Goal: Task Accomplishment & Management: Use online tool/utility

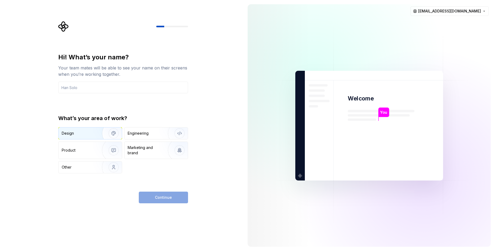
click at [86, 138] on div "Design" at bounding box center [90, 133] width 63 height 12
click at [179, 135] on img "button" at bounding box center [176, 134] width 34 height 36
click at [115, 133] on img "button" at bounding box center [110, 134] width 34 height 36
click at [94, 87] on input "text" at bounding box center [123, 88] width 130 height 12
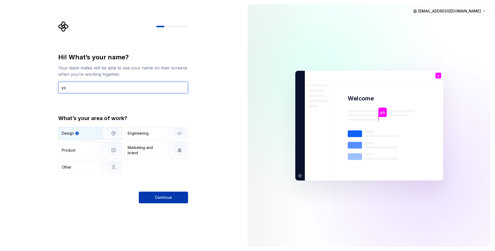
type input "yo"
click at [177, 195] on button "Continue" at bounding box center [163, 198] width 49 height 12
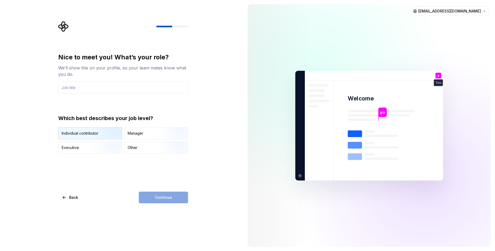
click at [76, 137] on div "Individual contributor" at bounding box center [90, 133] width 63 height 12
click at [166, 203] on div "Nice to meet you! What’s your role? We’ll show this on your profile, so your te…" at bounding box center [122, 125] width 244 height 251
click at [100, 89] on input "text" at bounding box center [123, 88] width 130 height 12
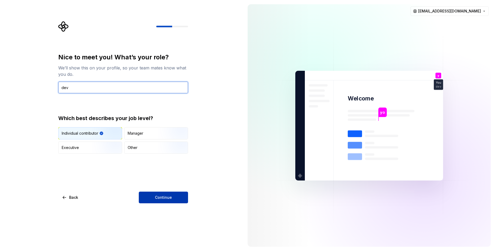
type input "dev"
click at [148, 193] on button "Continue" at bounding box center [163, 198] width 49 height 12
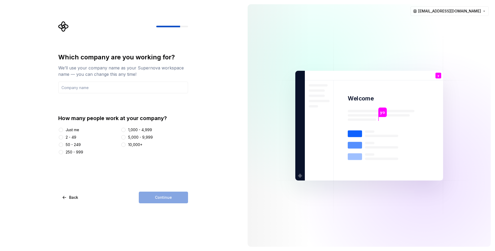
click at [64, 127] on div "Just me" at bounding box center [88, 129] width 60 height 5
click at [63, 129] on button "Just me" at bounding box center [61, 130] width 4 height 4
click at [105, 88] on input "text" at bounding box center [123, 88] width 130 height 12
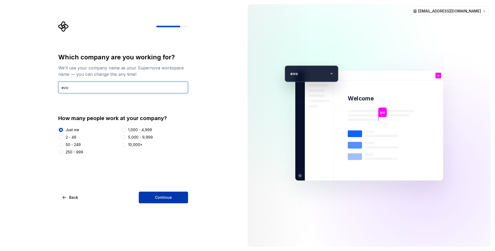
type input "evo"
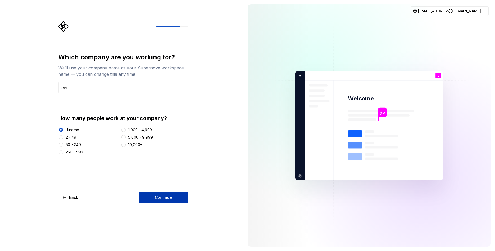
click at [157, 195] on button "Continue" at bounding box center [163, 198] width 49 height 12
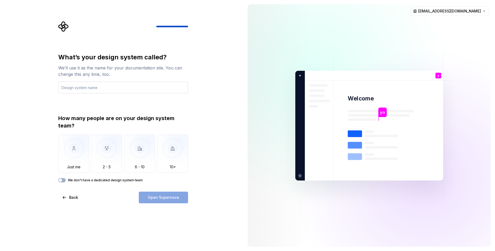
click at [95, 91] on input "text" at bounding box center [123, 88] width 130 height 12
type input "flutt"
click at [69, 156] on img "button" at bounding box center [73, 153] width 31 height 36
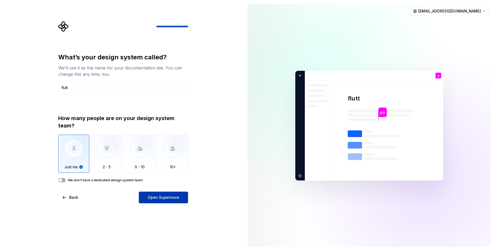
click at [177, 192] on button "Open Supernova" at bounding box center [163, 198] width 49 height 12
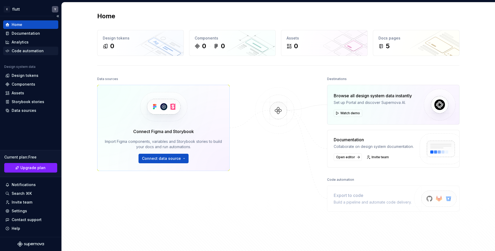
click at [33, 51] on div "Code automation" at bounding box center [28, 50] width 32 height 5
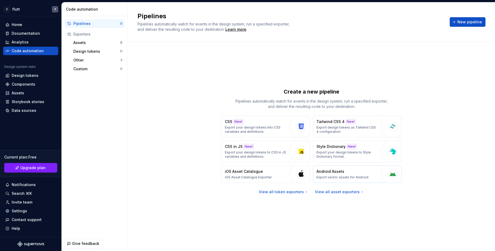
click at [333, 173] on p "Android Assets" at bounding box center [331, 171] width 28 height 5
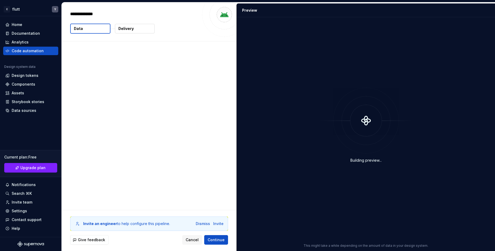
type textarea "*"
